Goal: Find specific page/section: Find specific page/section

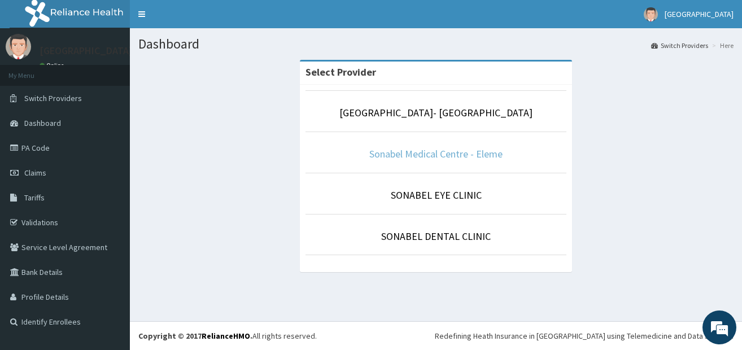
click at [444, 155] on link "Sonabel Medical Centre - Eleme" at bounding box center [435, 153] width 133 height 13
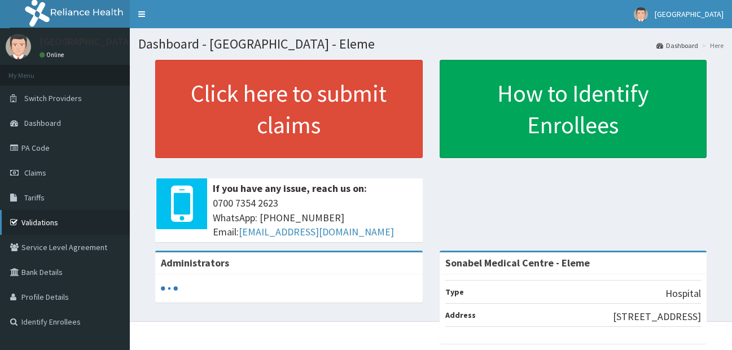
click at [50, 224] on link "Validations" at bounding box center [65, 222] width 130 height 25
